Goal: Navigation & Orientation: Understand site structure

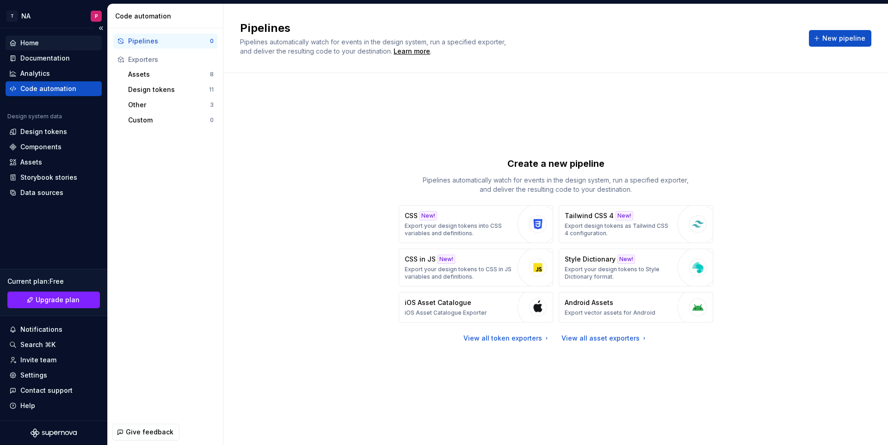
click at [32, 43] on div "Home" at bounding box center [29, 42] width 18 height 9
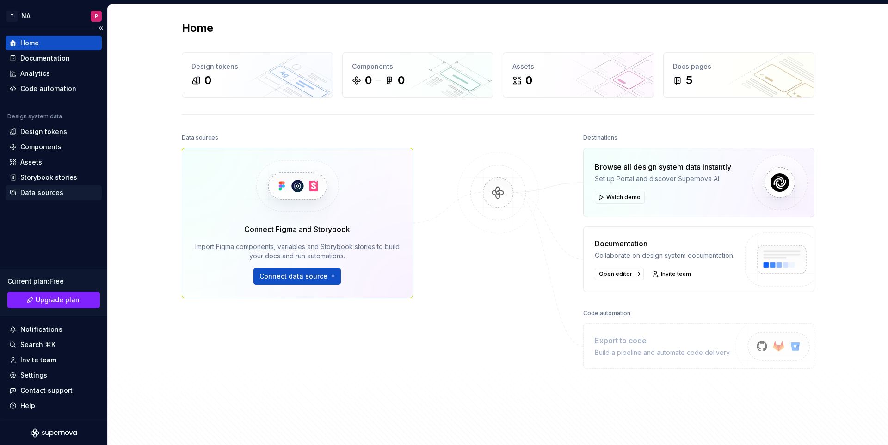
click at [40, 190] on div "Data sources" at bounding box center [41, 192] width 43 height 9
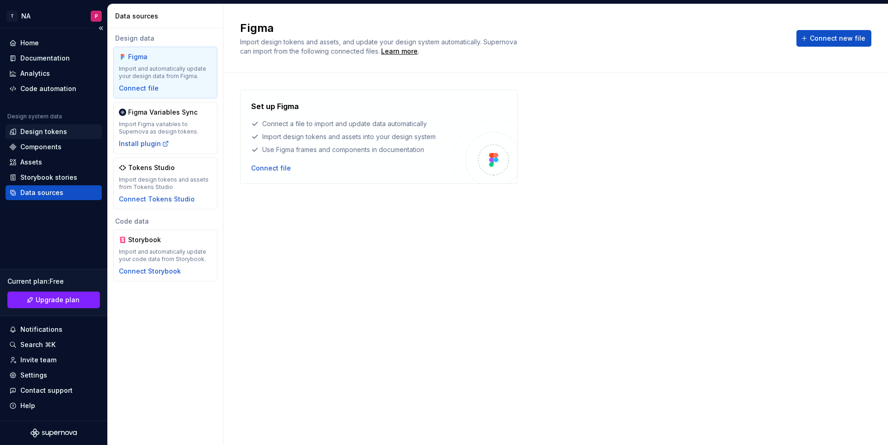
click at [55, 136] on div "Design tokens" at bounding box center [43, 131] width 47 height 9
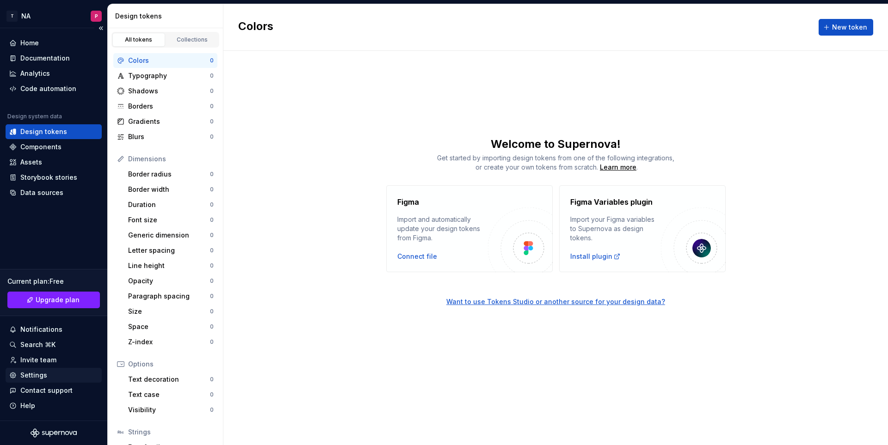
click at [53, 374] on div "Settings" at bounding box center [53, 375] width 89 height 9
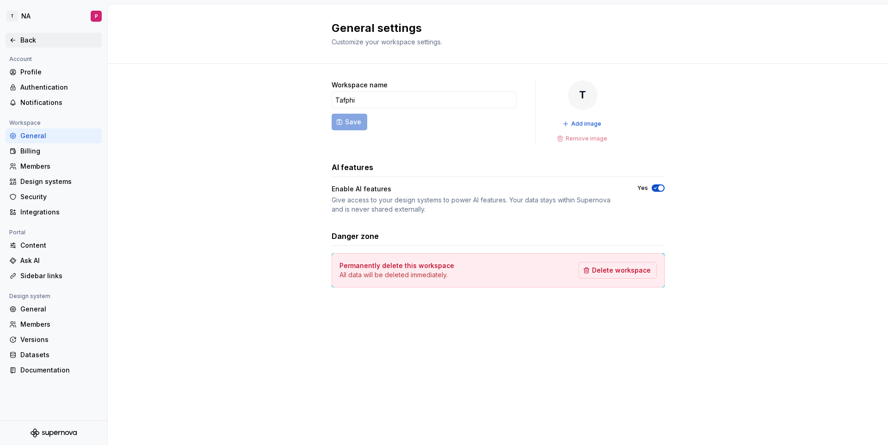
click at [28, 39] on div "Back" at bounding box center [59, 40] width 78 height 9
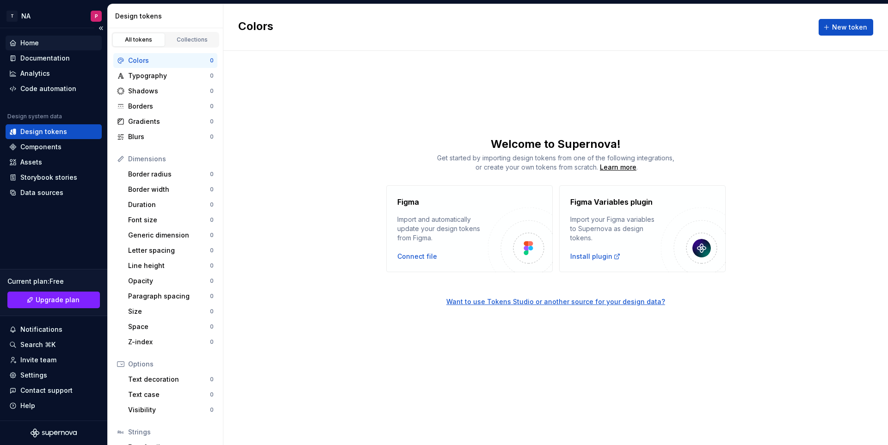
click at [33, 45] on div "Home" at bounding box center [29, 42] width 18 height 9
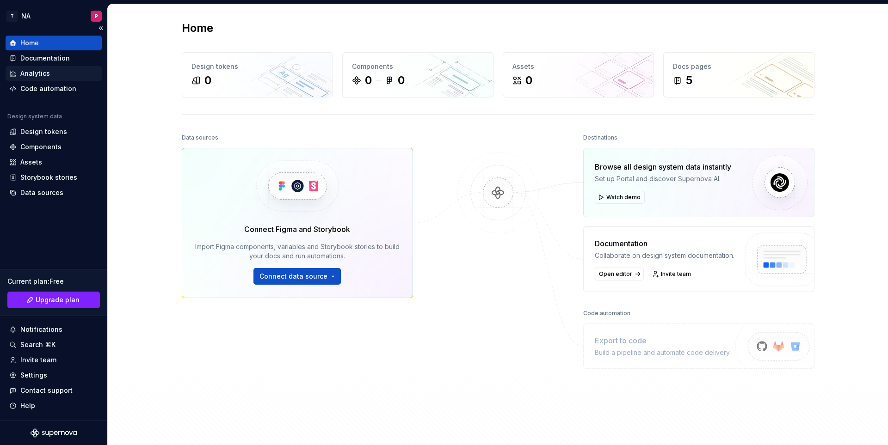
click at [37, 75] on div "Analytics" at bounding box center [35, 73] width 30 height 9
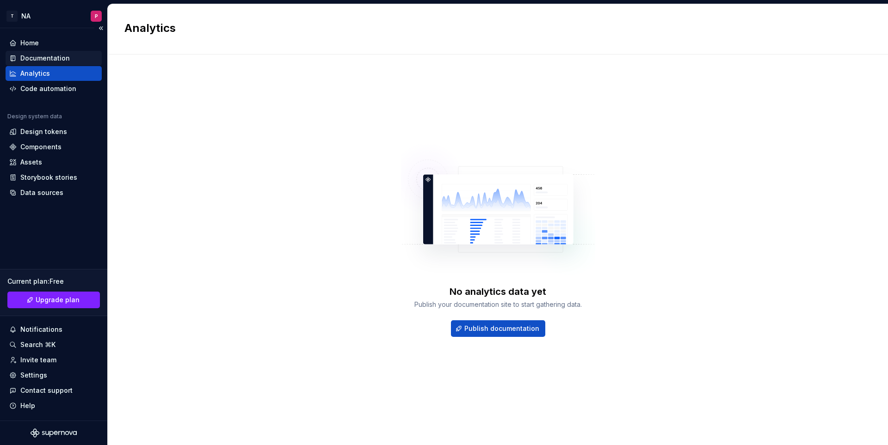
click at [35, 59] on div "Documentation" at bounding box center [44, 58] width 49 height 9
